Goal: Transaction & Acquisition: Purchase product/service

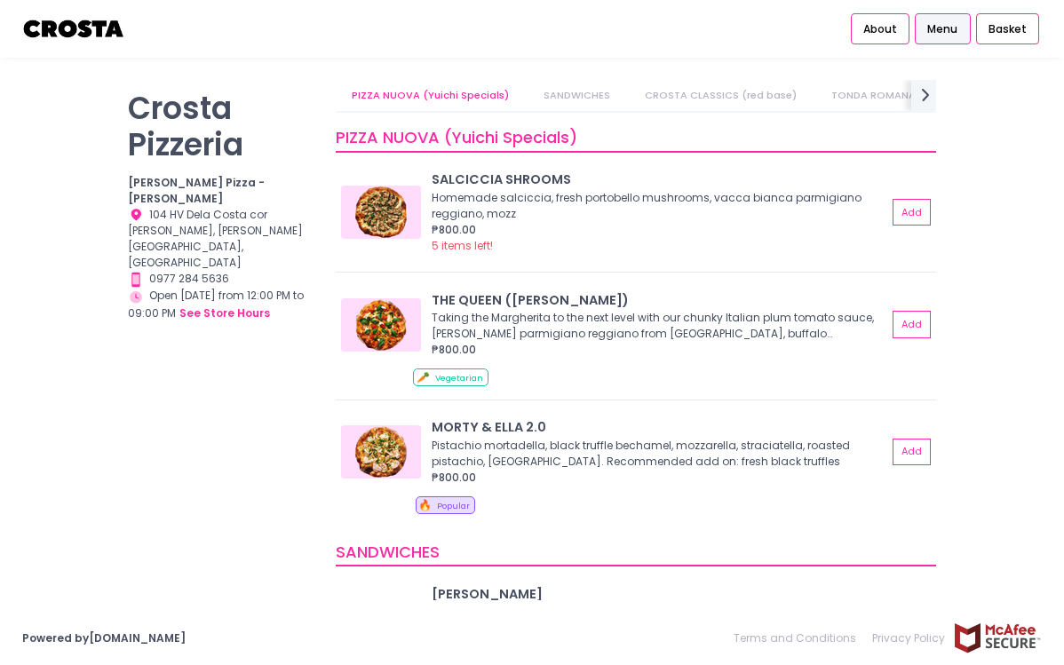
click at [709, 97] on link "CROSTA CLASSICS (red base)" at bounding box center [721, 95] width 184 height 31
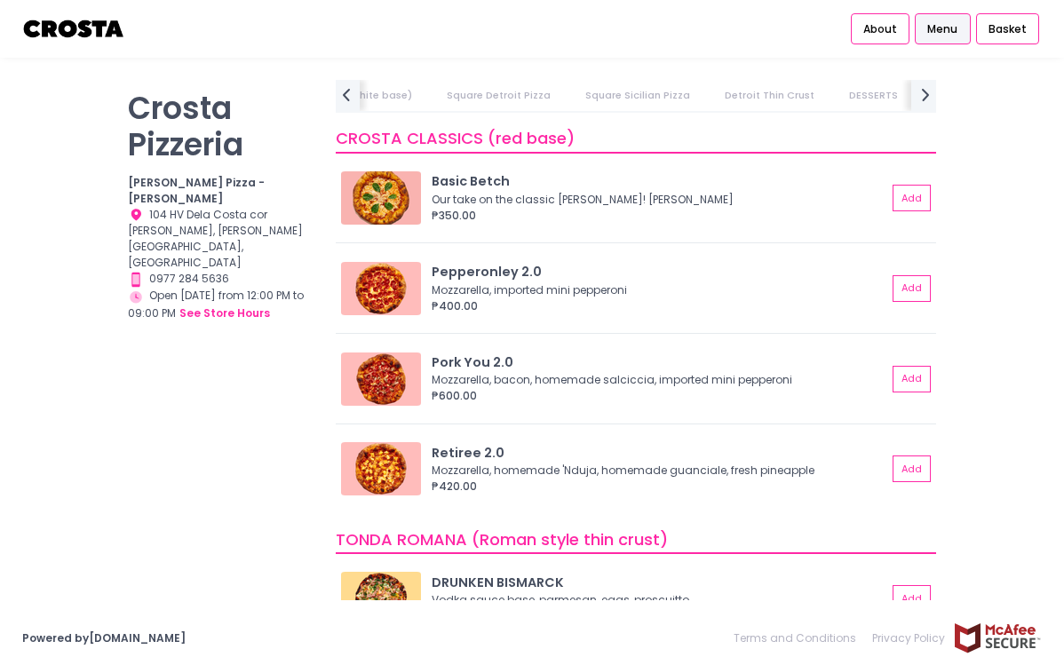
click at [599, 85] on link "Square Sicilian Pizza" at bounding box center [637, 95] width 137 height 31
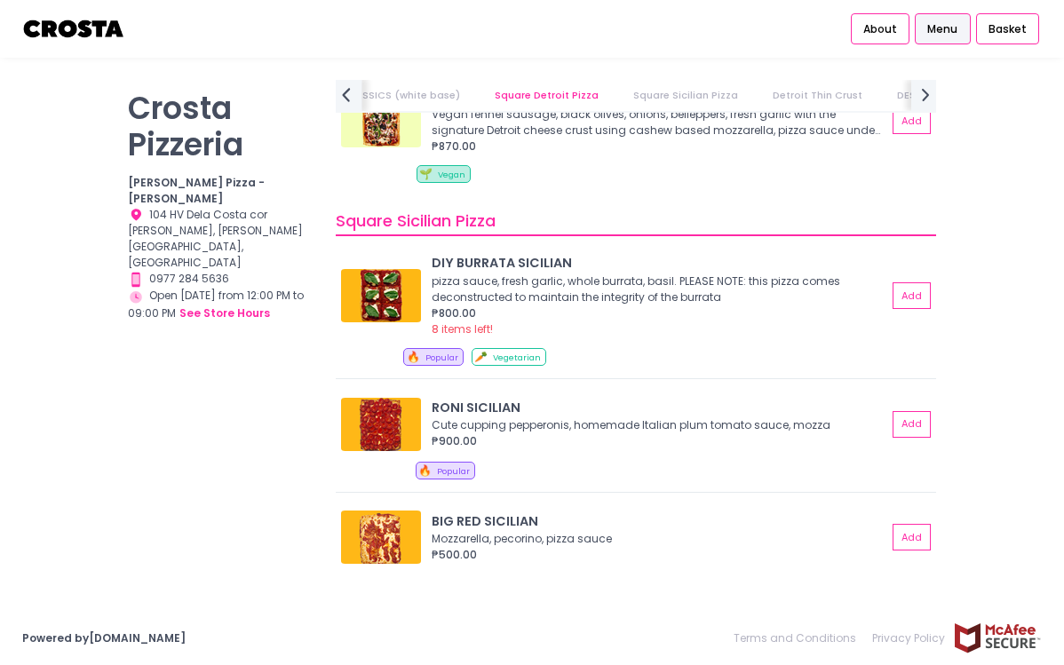
click at [337, 87] on icon "prev Created with Sketch." at bounding box center [345, 94] width 23 height 23
click at [509, 92] on link "CROSTA CLASSICS (white base)" at bounding box center [573, 95] width 194 height 31
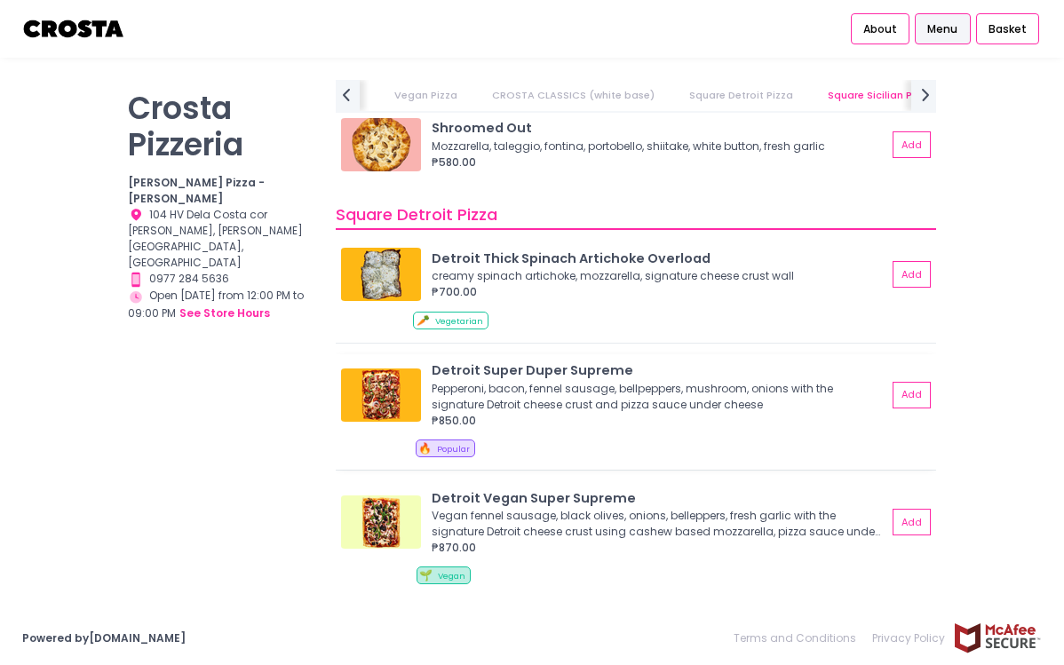
click at [375, 393] on img at bounding box center [381, 395] width 80 height 53
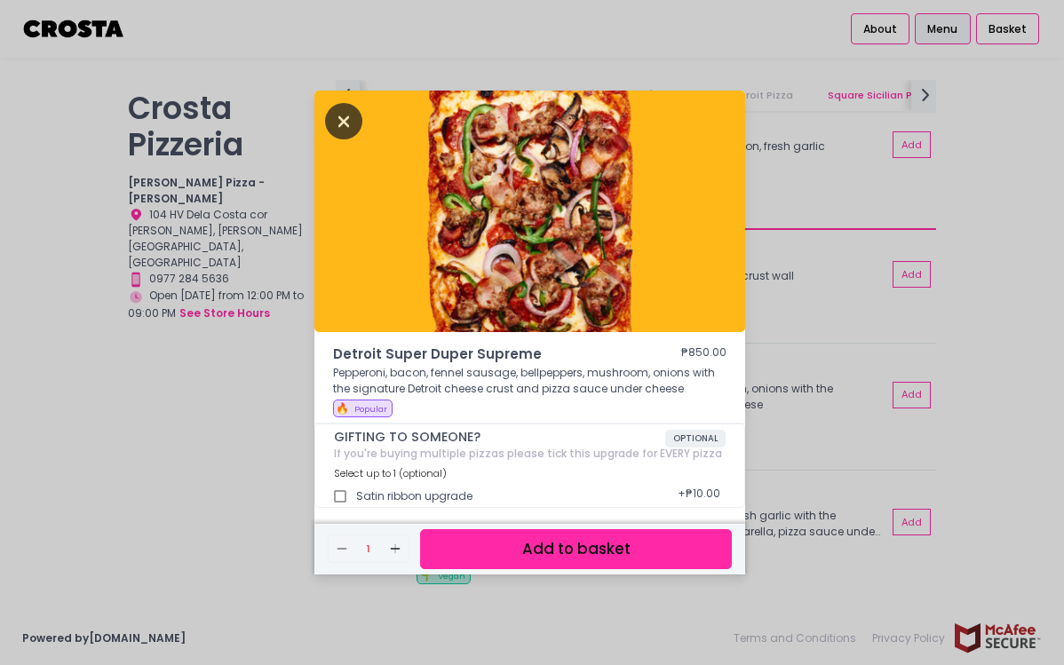
click at [349, 118] on icon "Close" at bounding box center [343, 121] width 37 height 36
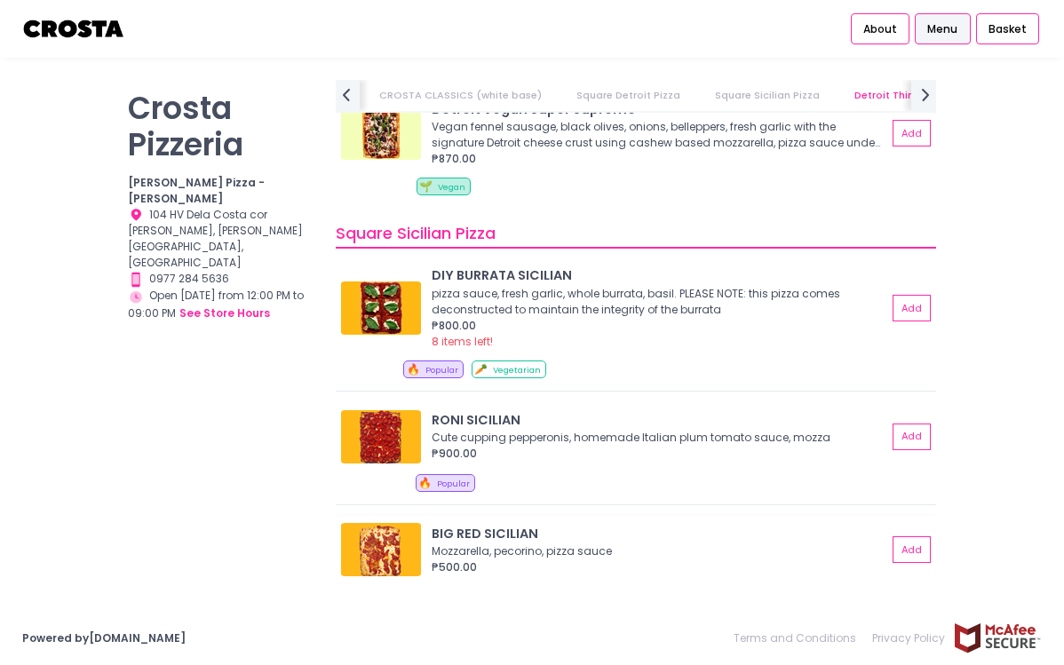
click at [393, 555] on img at bounding box center [381, 549] width 80 height 53
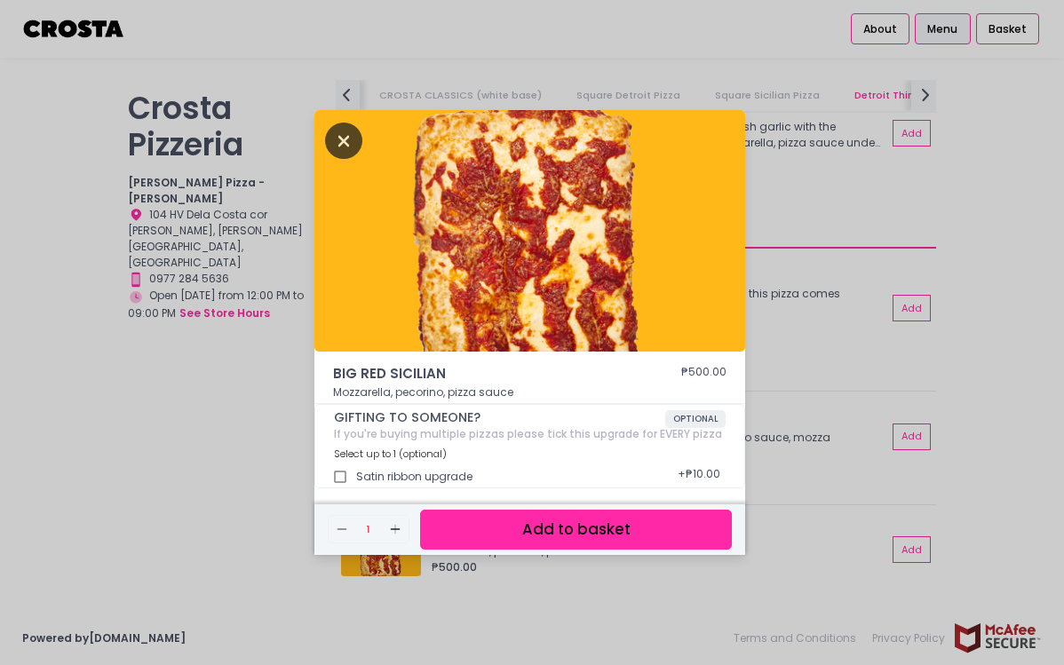
click at [345, 143] on icon "Close" at bounding box center [343, 141] width 37 height 36
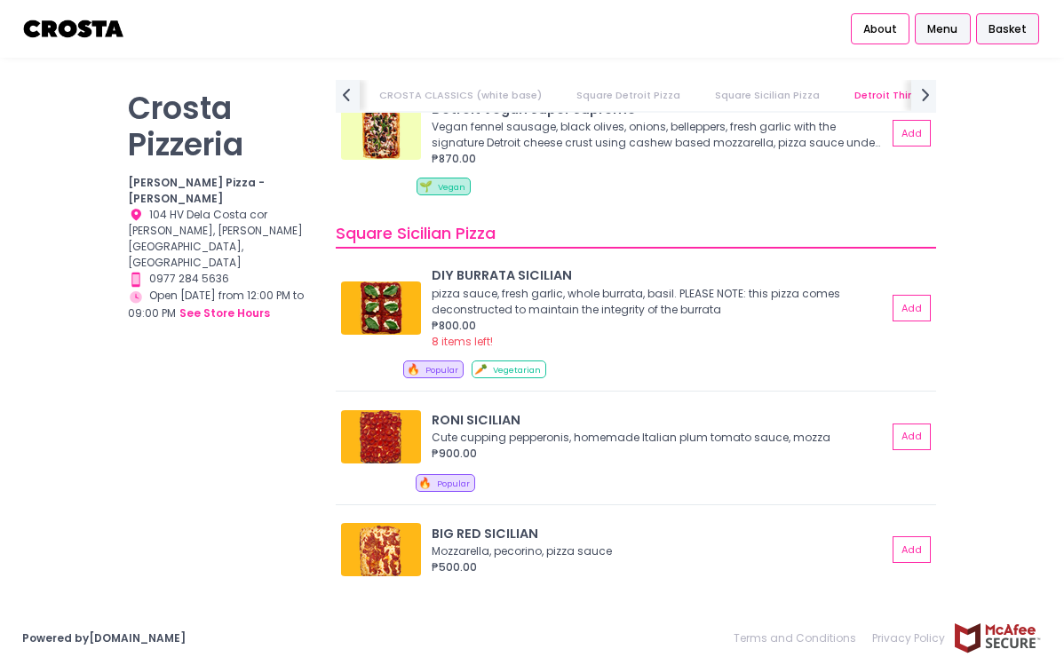
click at [1013, 36] on span "Basket" at bounding box center [1007, 29] width 38 height 16
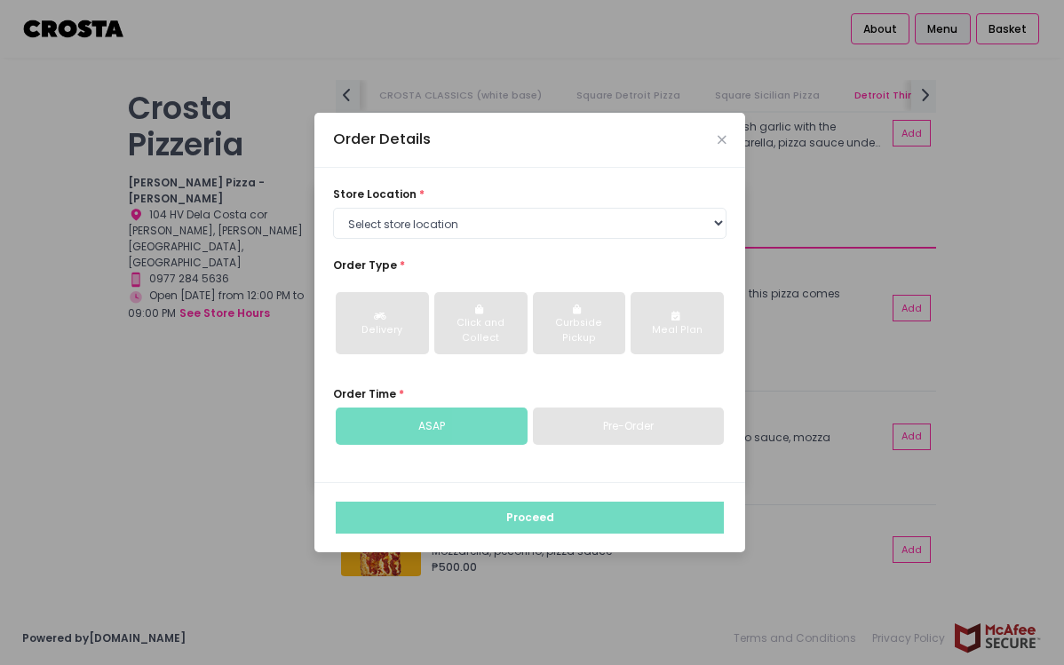
click at [898, 28] on div "Order Details store location * Select store location [PERSON_NAME] Pizza - [PER…" at bounding box center [532, 332] width 1064 height 665
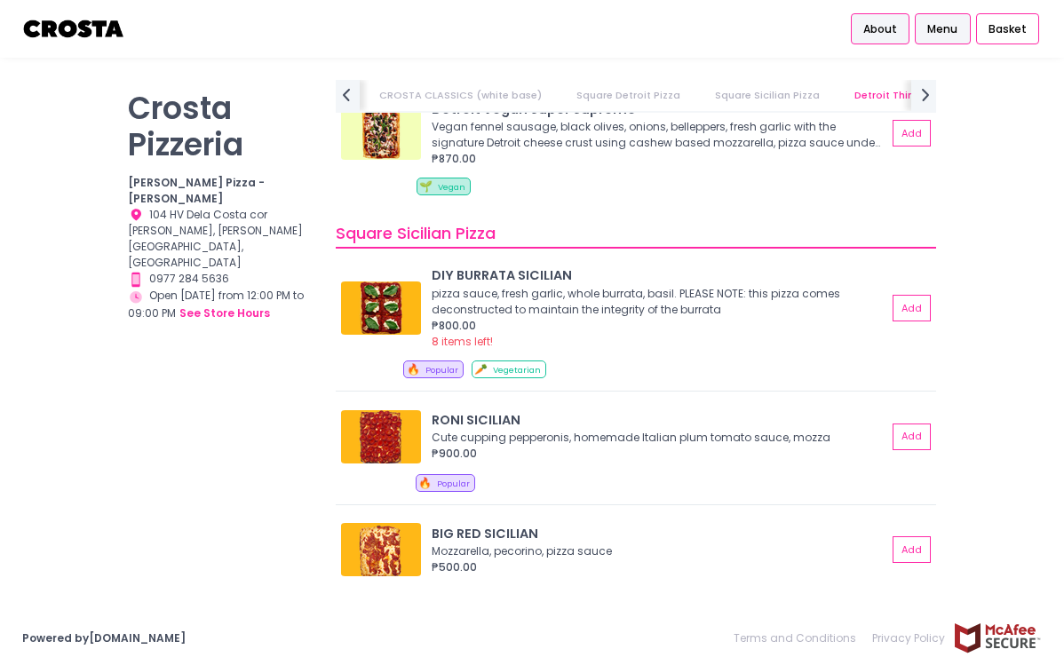
click at [877, 32] on span "About" at bounding box center [880, 29] width 34 height 16
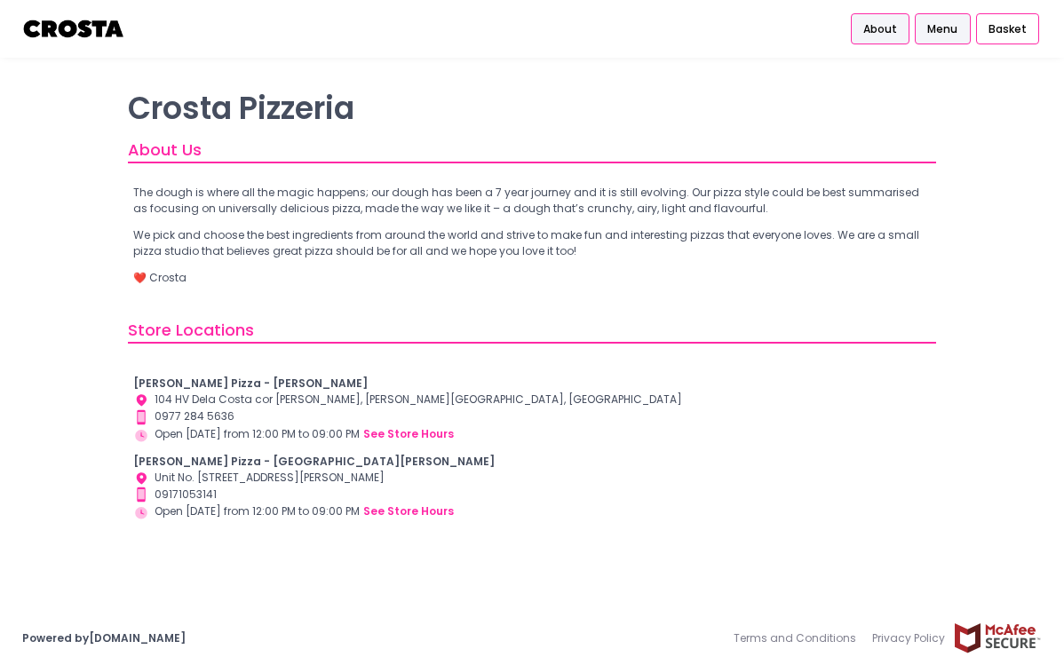
click at [931, 21] on span "Menu" at bounding box center [942, 29] width 30 height 16
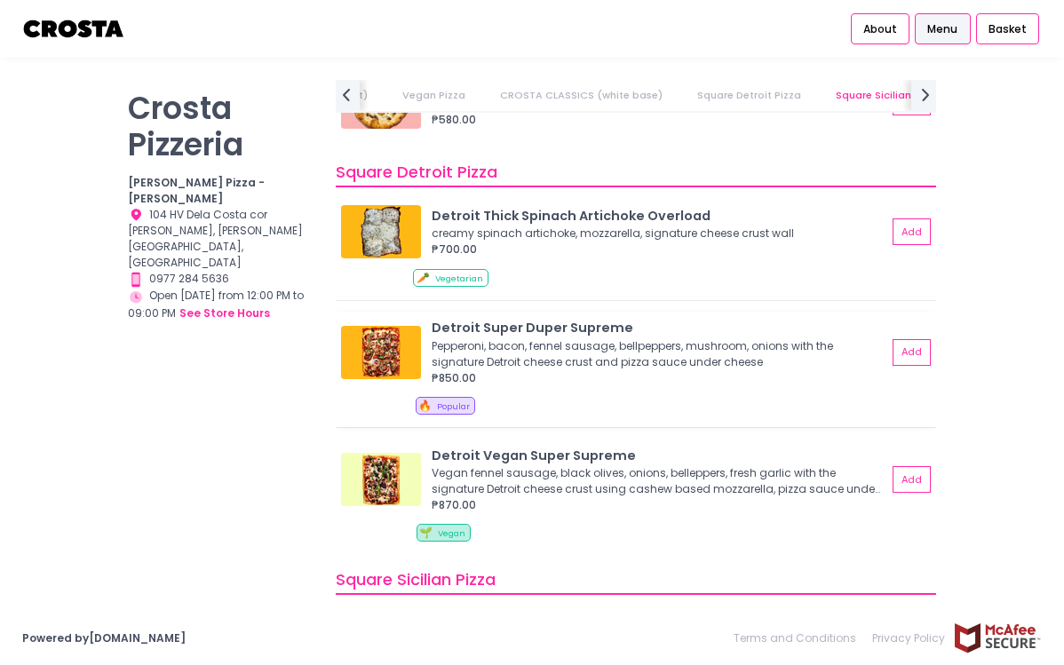
scroll to position [1931, 0]
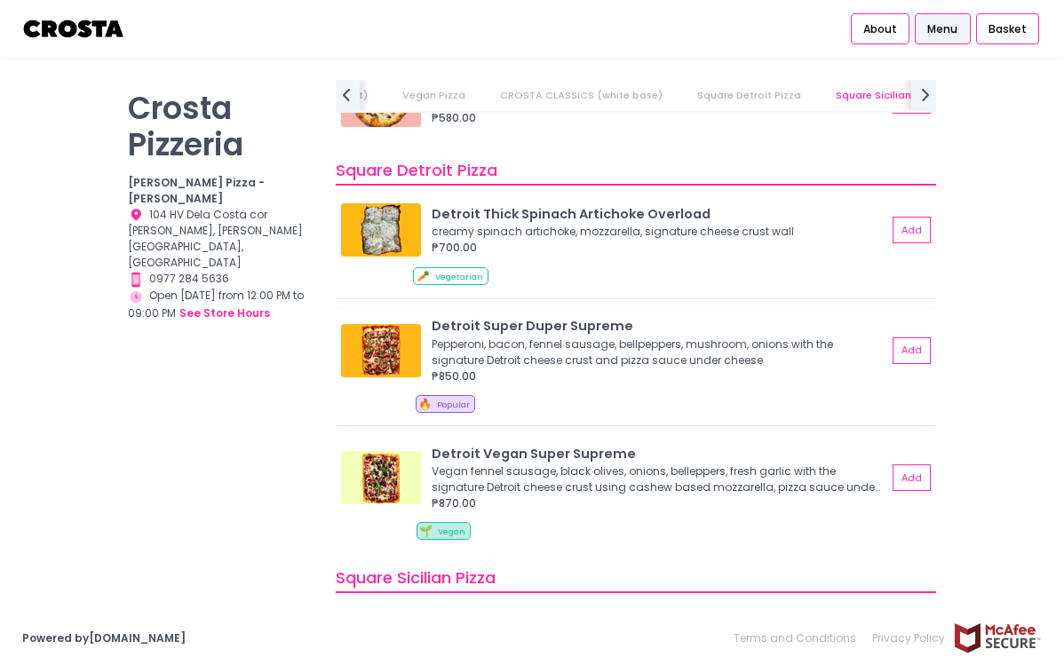
click at [368, 345] on img at bounding box center [381, 350] width 80 height 53
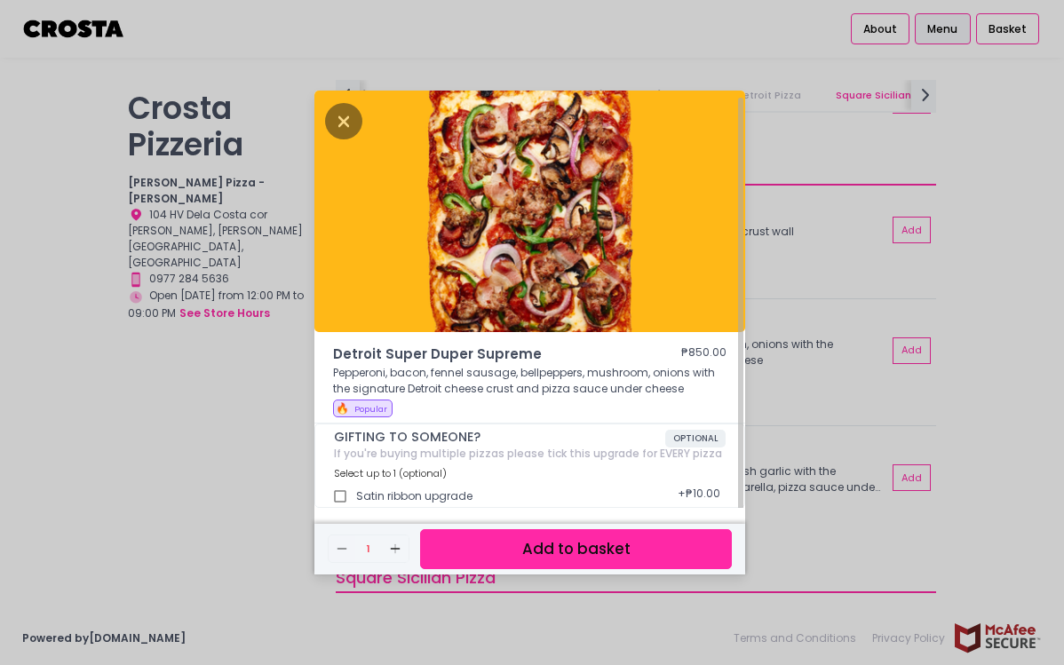
scroll to position [4, 0]
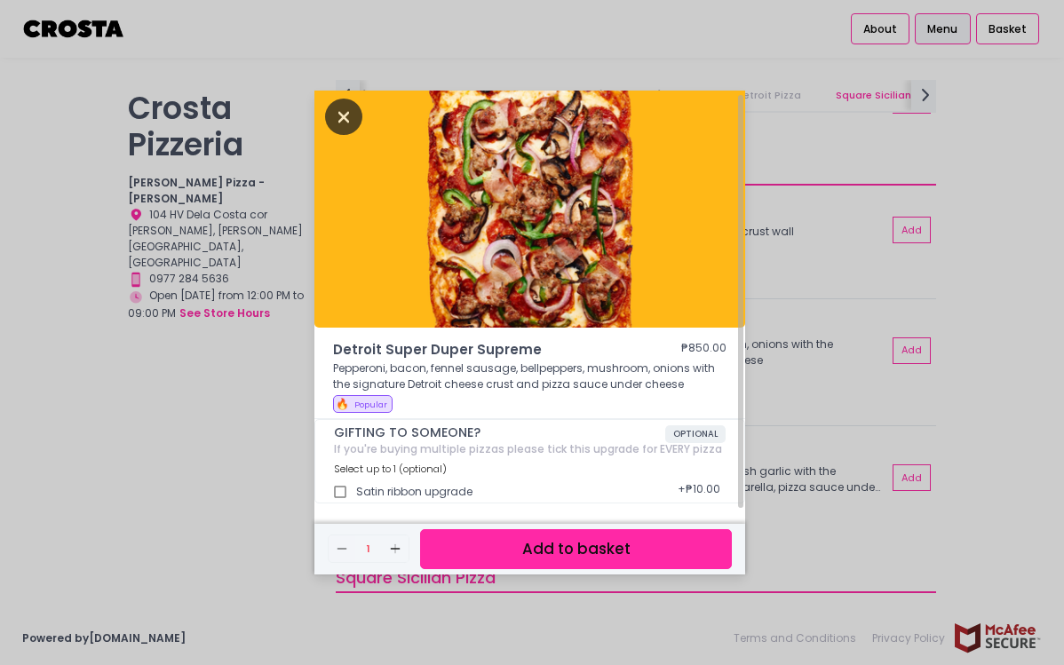
click at [330, 108] on icon "Close" at bounding box center [343, 117] width 37 height 36
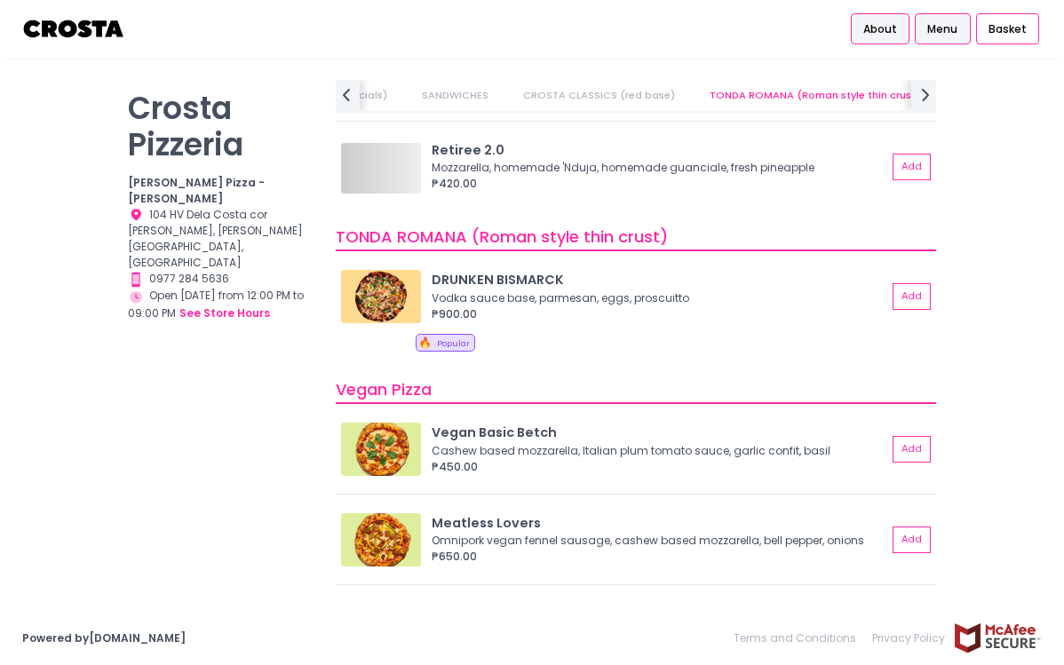
scroll to position [768, 0]
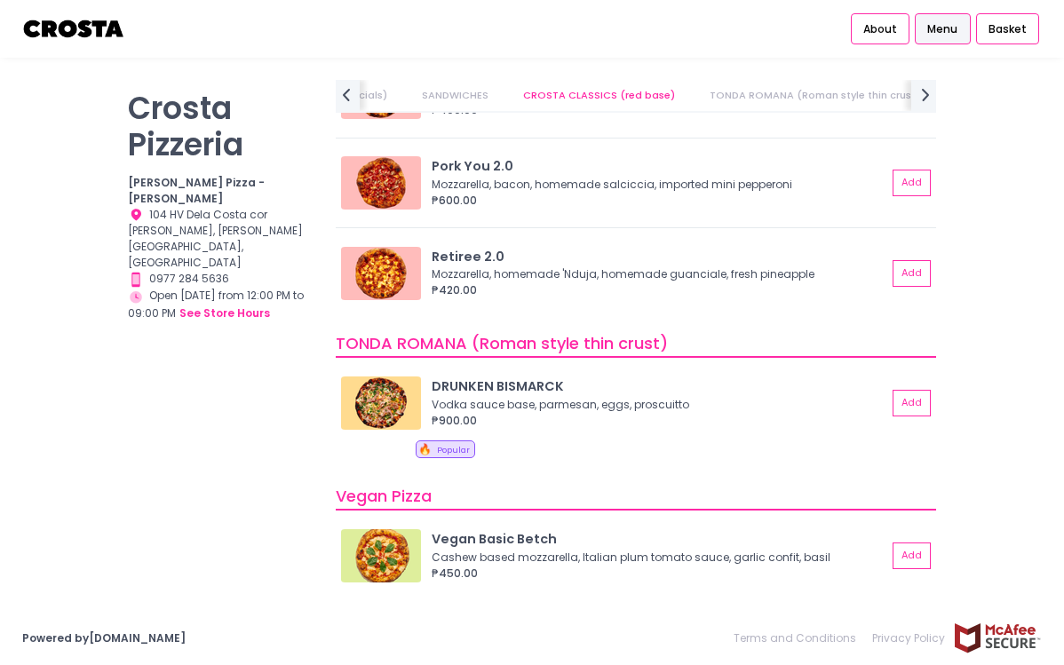
click at [953, 29] on span "Menu" at bounding box center [942, 29] width 30 height 16
click at [432, 91] on link "SANDWICHES" at bounding box center [455, 95] width 99 height 31
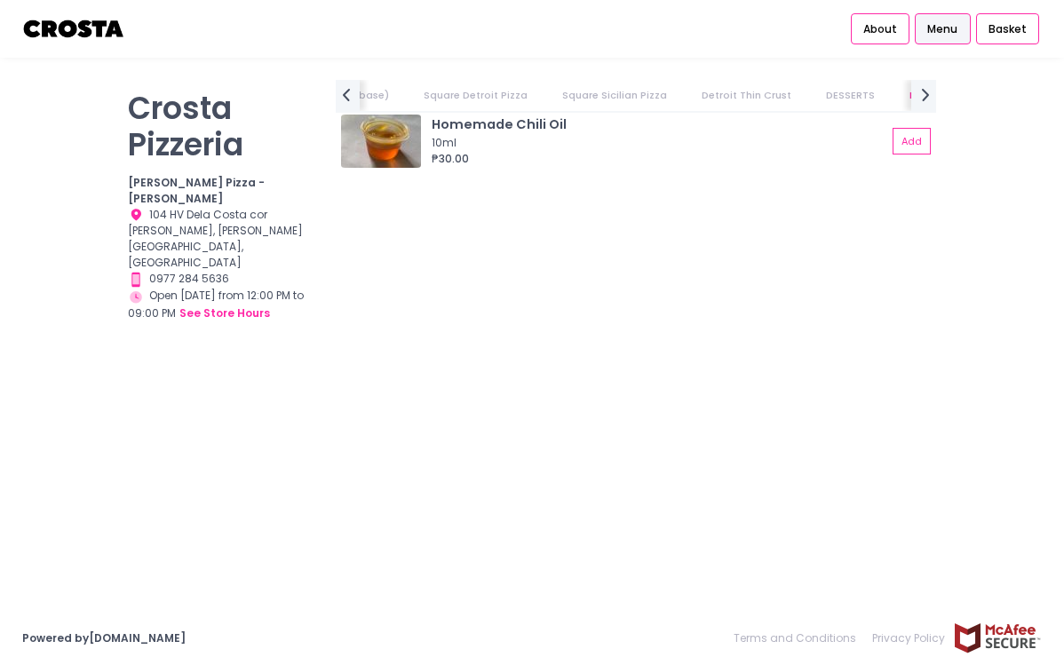
scroll to position [0, 1019]
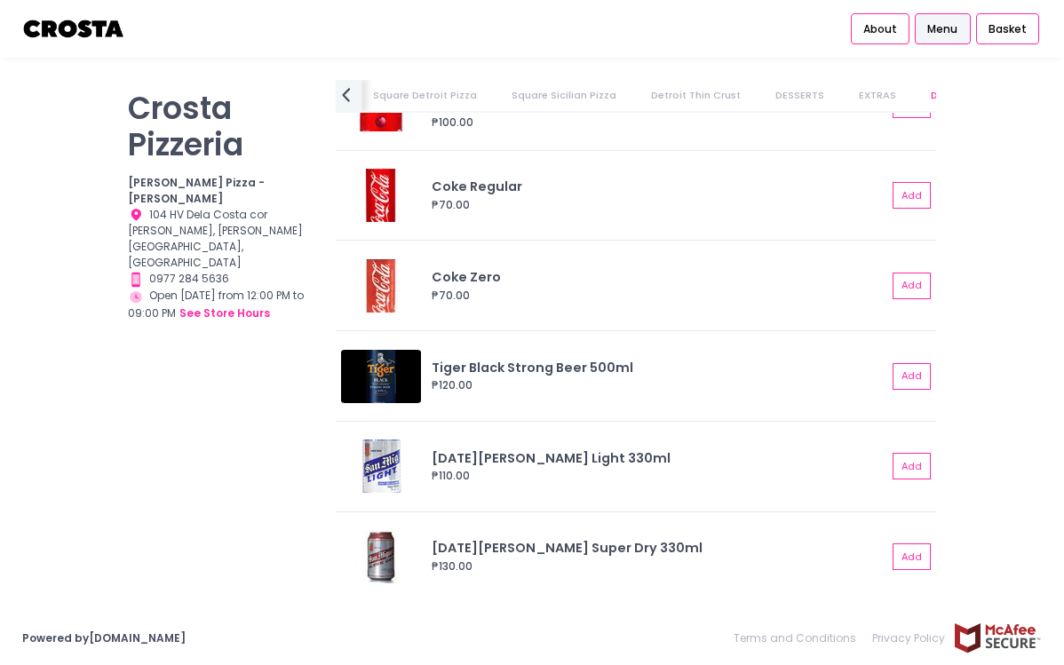
click at [346, 94] on icon "prev Created with Sketch." at bounding box center [345, 94] width 23 height 23
click at [345, 95] on icon "prev Created with Sketch." at bounding box center [345, 94] width 23 height 23
click at [394, 99] on link "Vegan Pizza" at bounding box center [425, 95] width 95 height 31
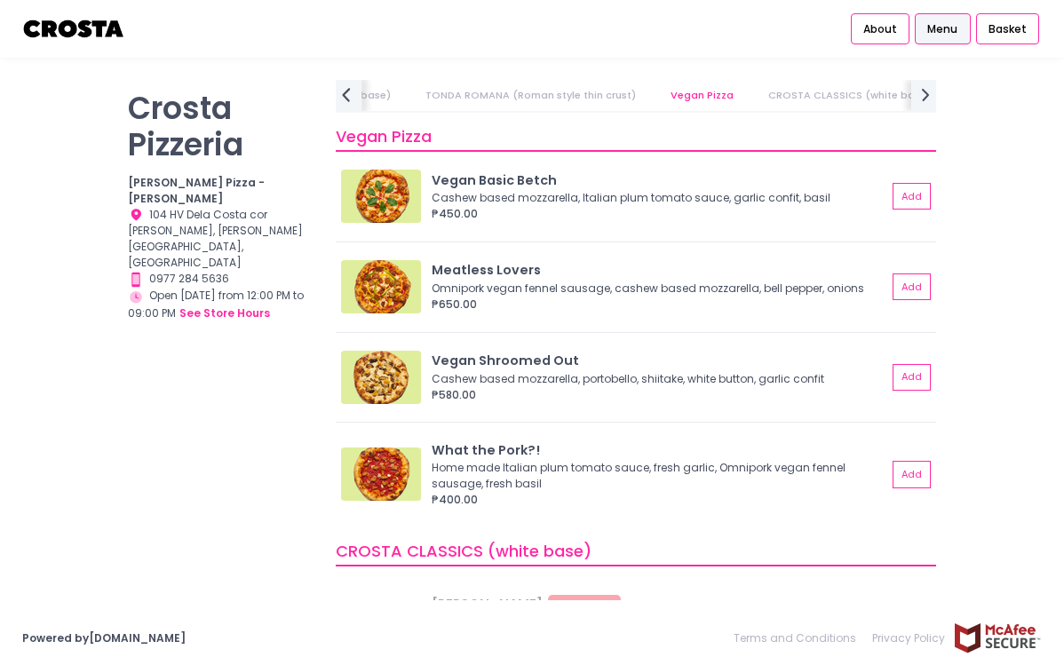
scroll to position [1125, 0]
click at [344, 97] on icon "prev Created with Sketch." at bounding box center [345, 94] width 23 height 23
click at [344, 97] on icon at bounding box center [346, 95] width 8 height 13
click at [344, 97] on link "PIZZA NUOVA (Yuichi Specials)" at bounding box center [430, 95] width 189 height 31
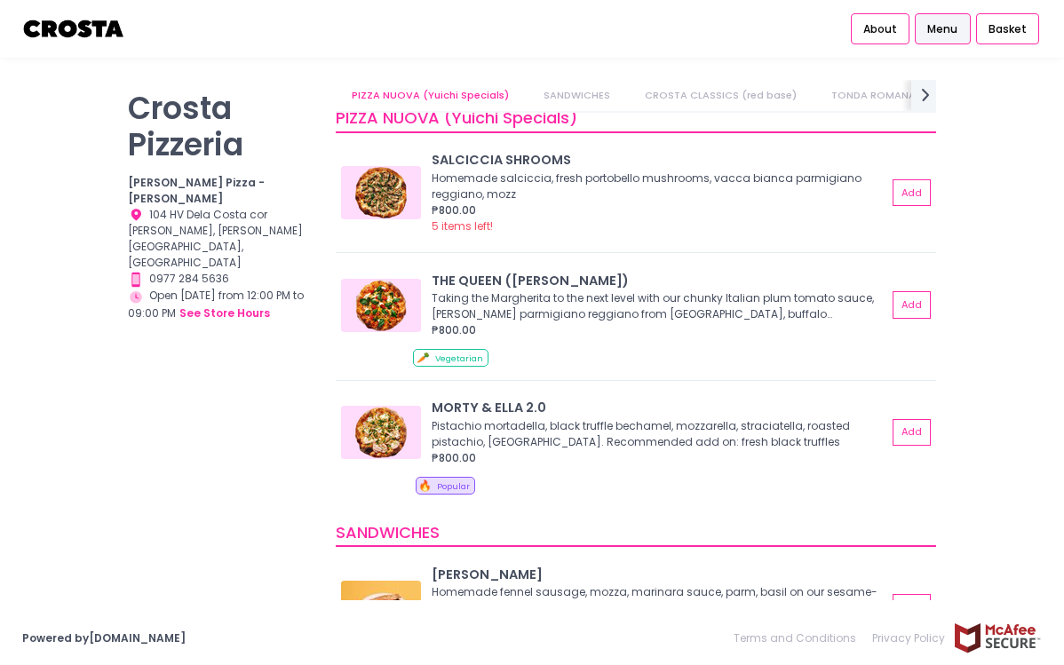
click at [399, 92] on link "PIZZA NUOVA (Yuichi Specials)" at bounding box center [430, 95] width 189 height 31
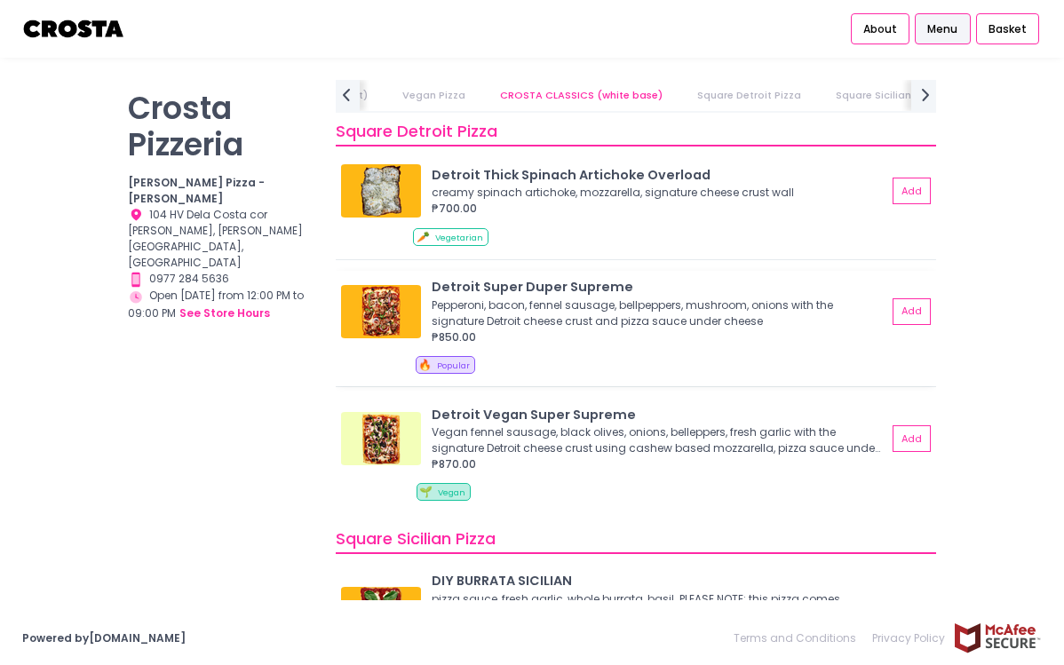
click at [386, 307] on img at bounding box center [381, 311] width 80 height 53
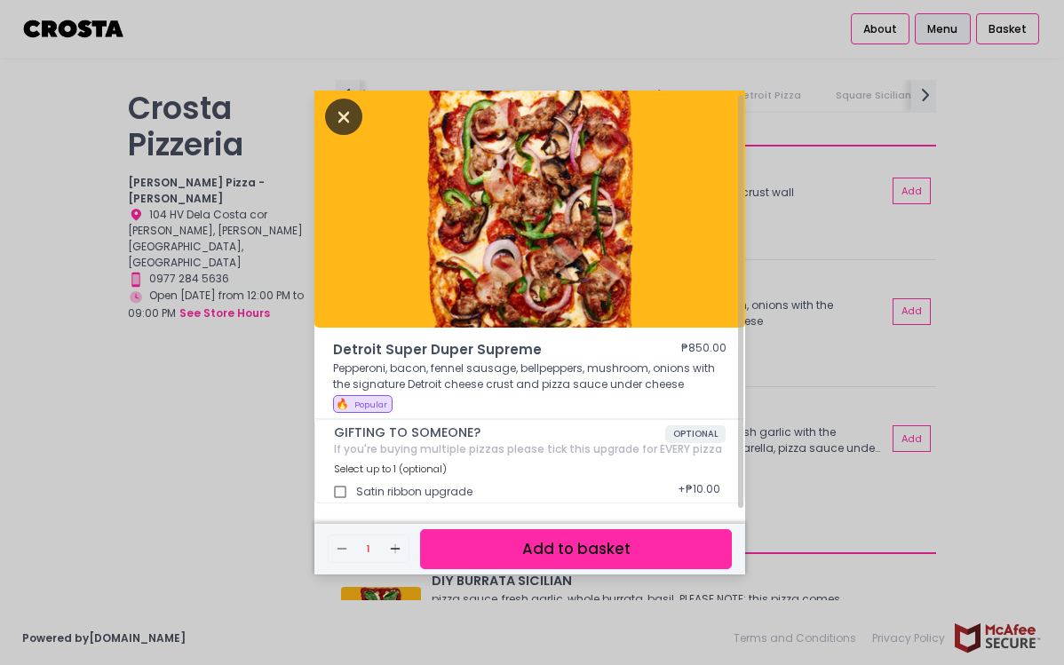
click at [347, 115] on icon "Close" at bounding box center [343, 117] width 37 height 36
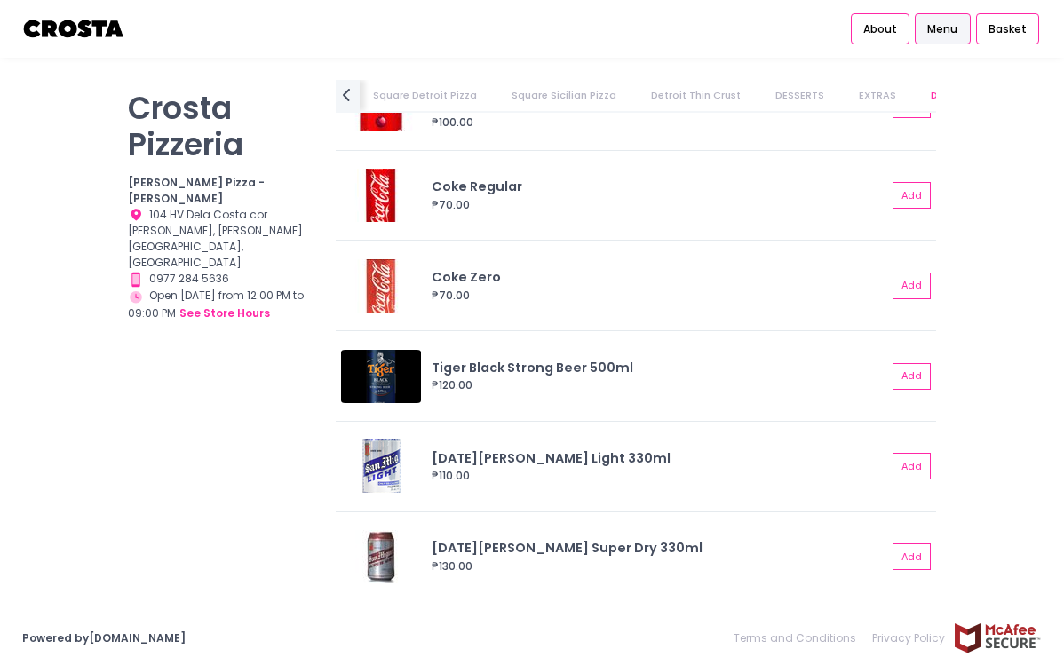
click at [957, 36] on span "Menu" at bounding box center [942, 29] width 30 height 16
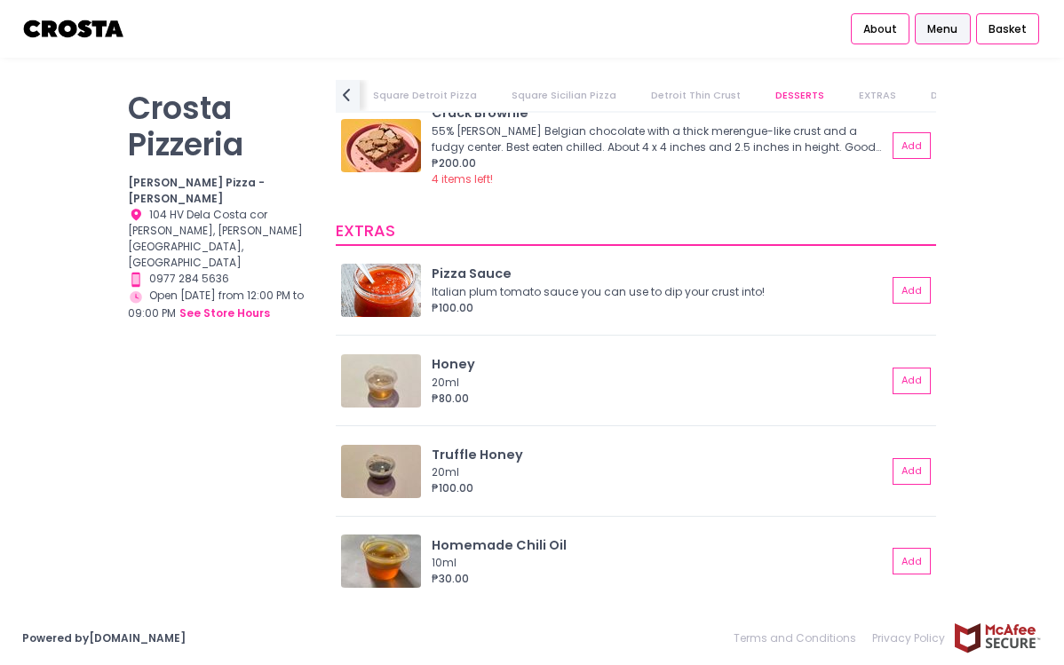
click at [529, 94] on link "Square Sicilian Pizza" at bounding box center [564, 95] width 137 height 31
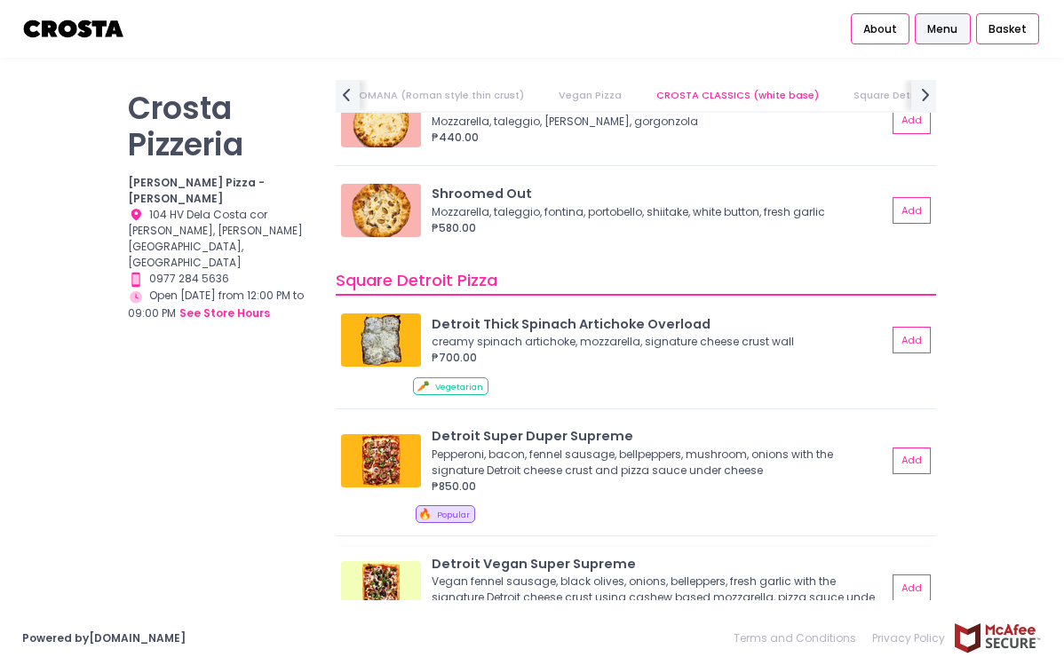
scroll to position [1820, 0]
click at [388, 457] on img at bounding box center [381, 461] width 80 height 53
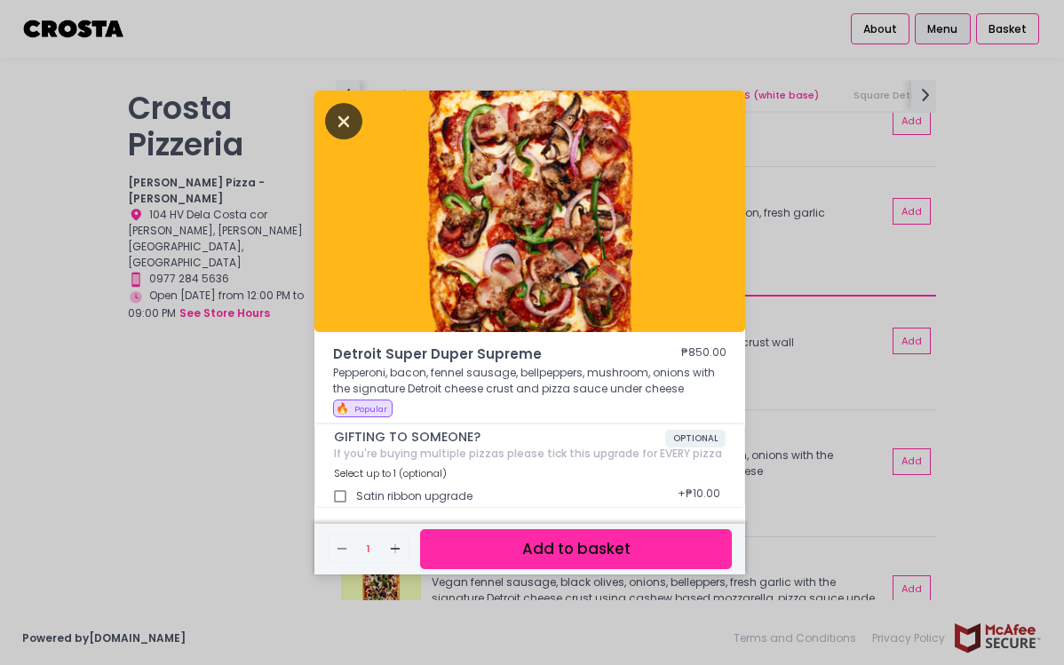
click at [345, 131] on icon "Close" at bounding box center [343, 121] width 37 height 36
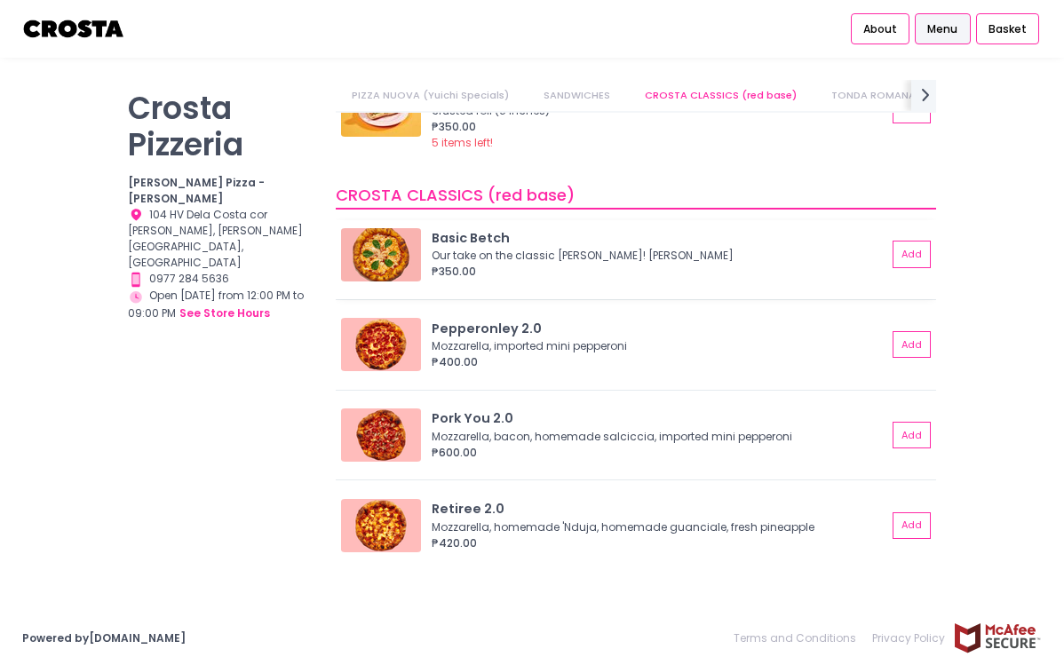
scroll to position [622, 0]
